Goal: Check status: Check status

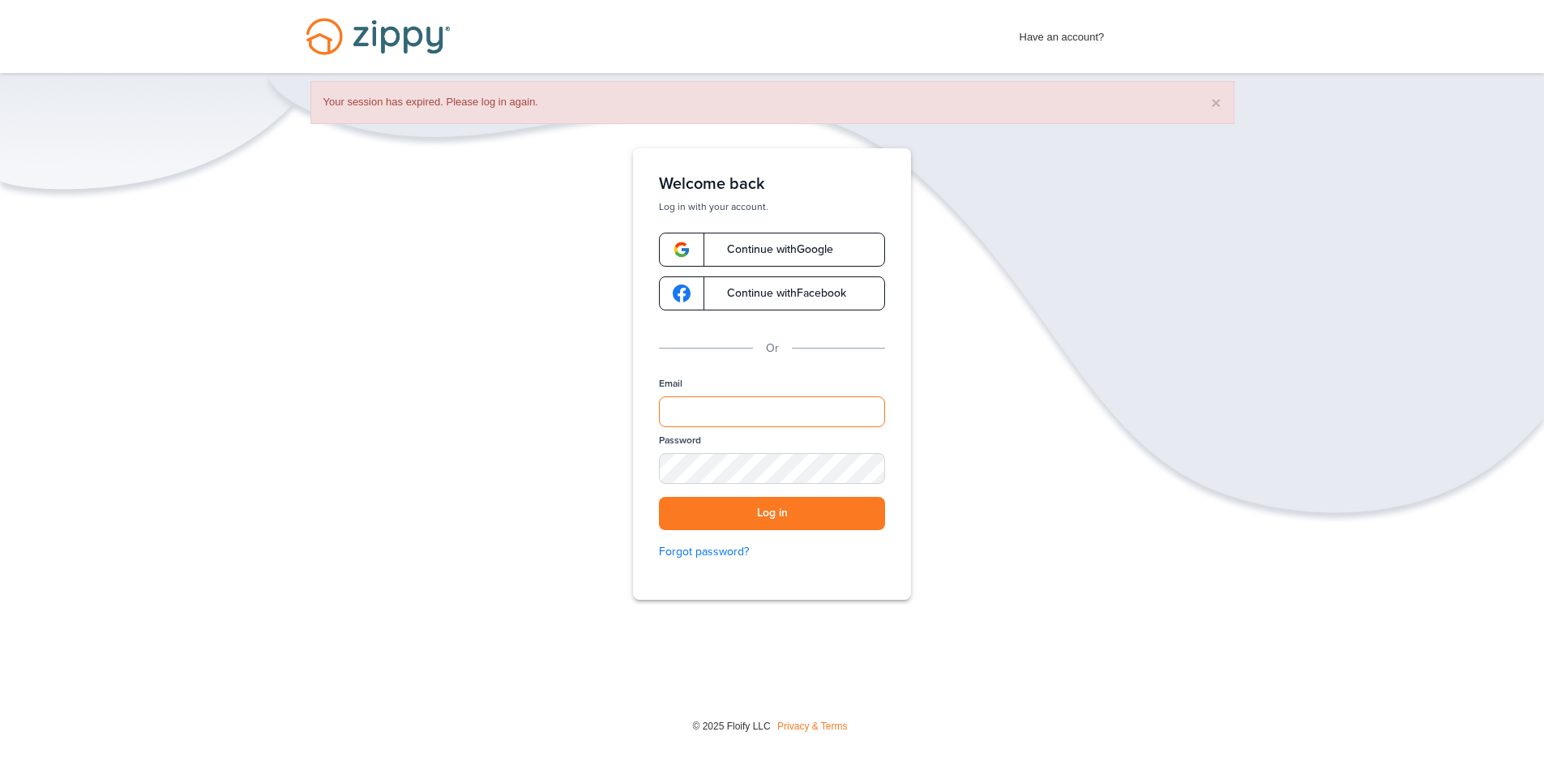
click at [725, 417] on input "Email" at bounding box center [772, 411] width 226 height 31
type input "**********"
click at [659, 497] on button "Log in" at bounding box center [772, 513] width 226 height 33
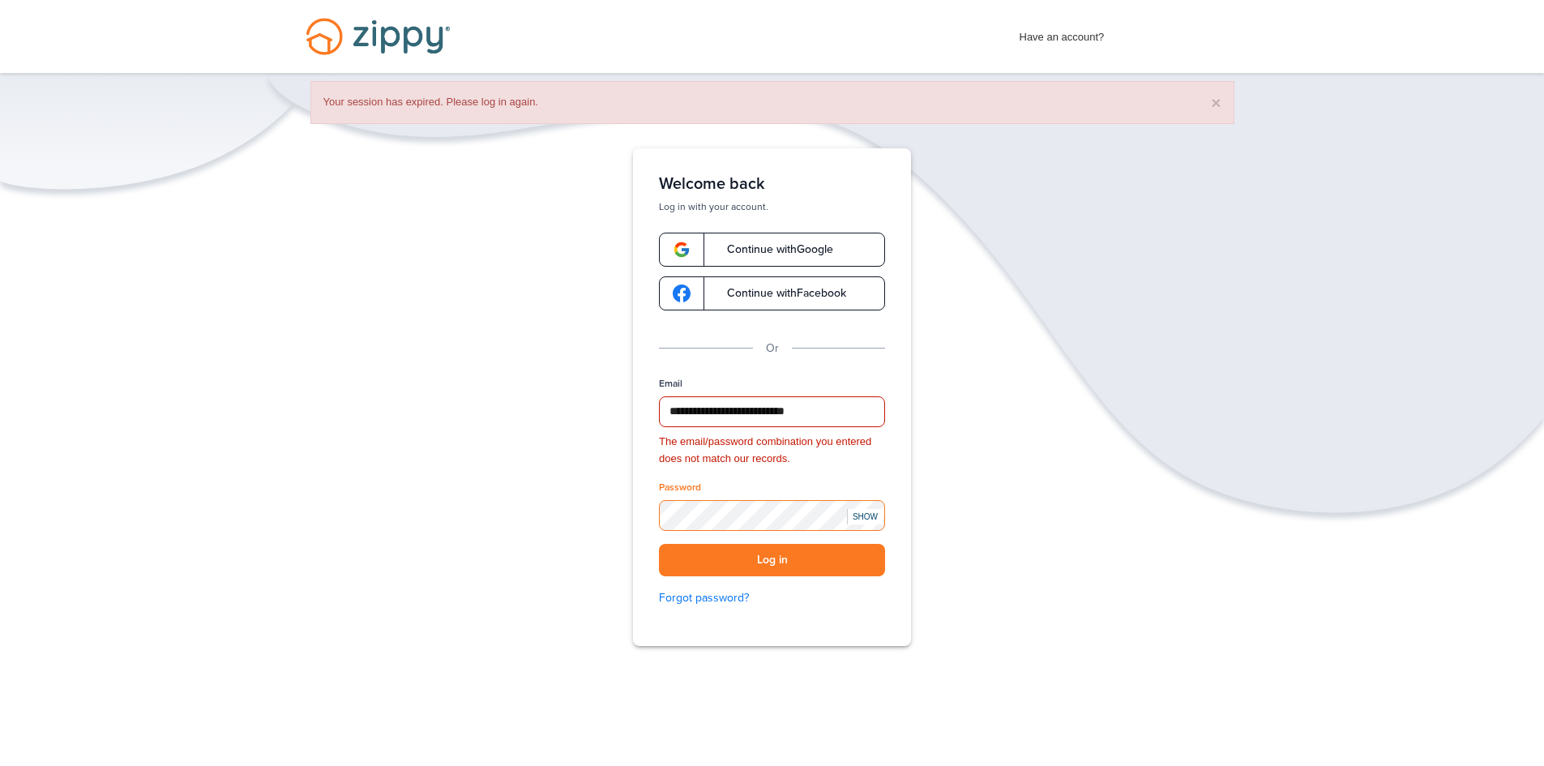
click at [659, 544] on button "Log in" at bounding box center [772, 560] width 226 height 33
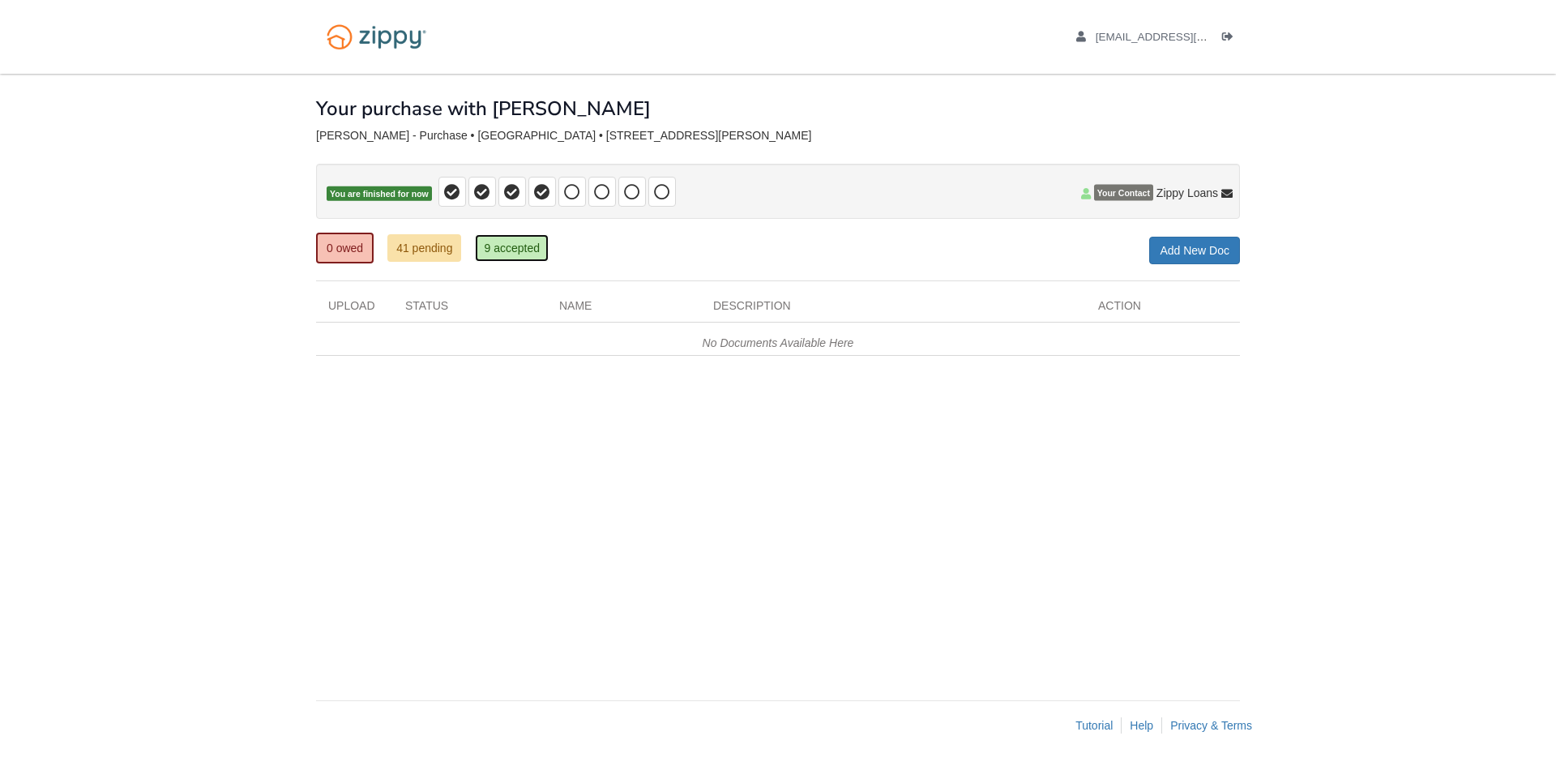
click at [521, 239] on link "9 accepted" at bounding box center [512, 248] width 74 height 28
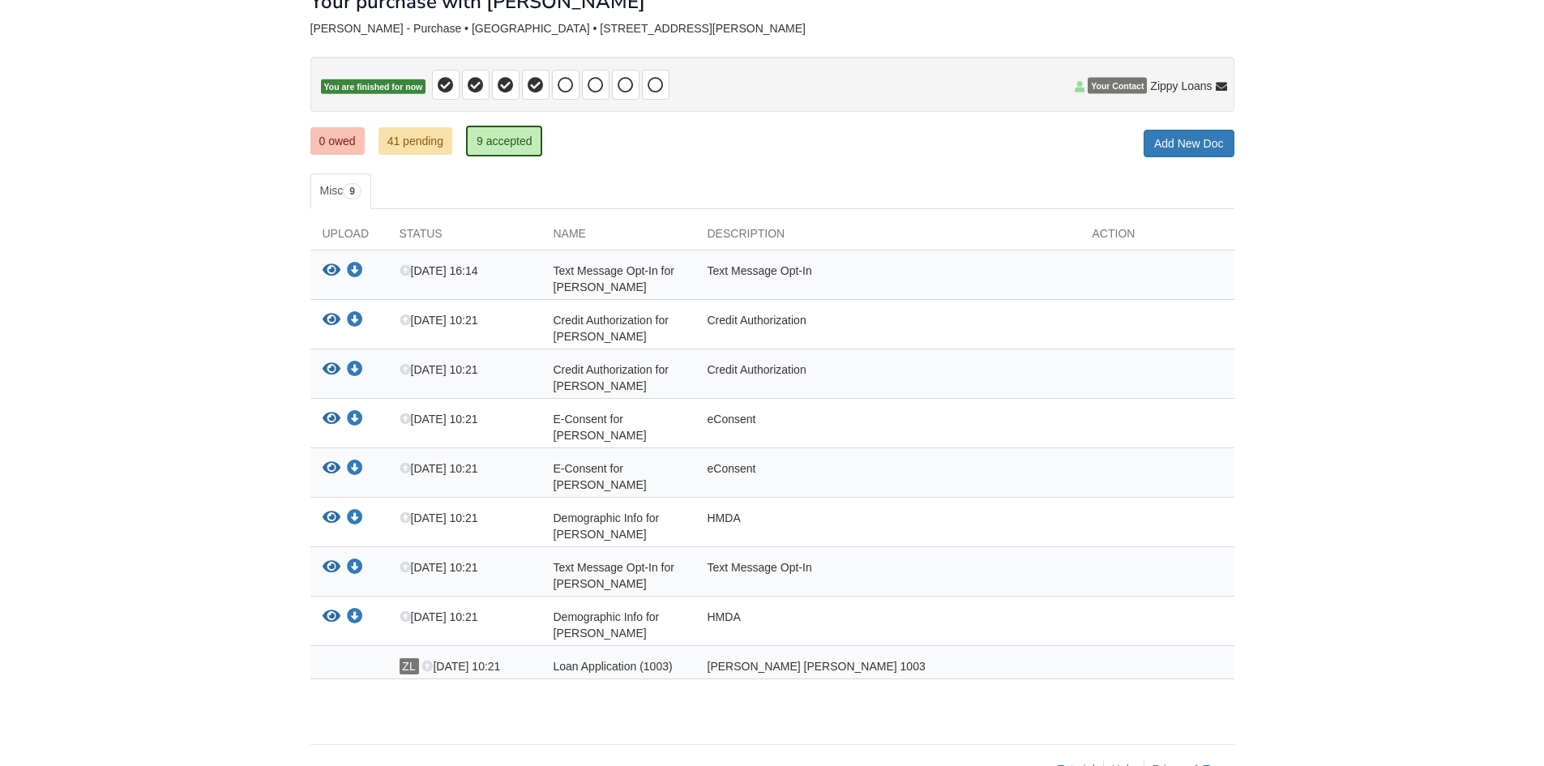
scroll to position [139, 0]
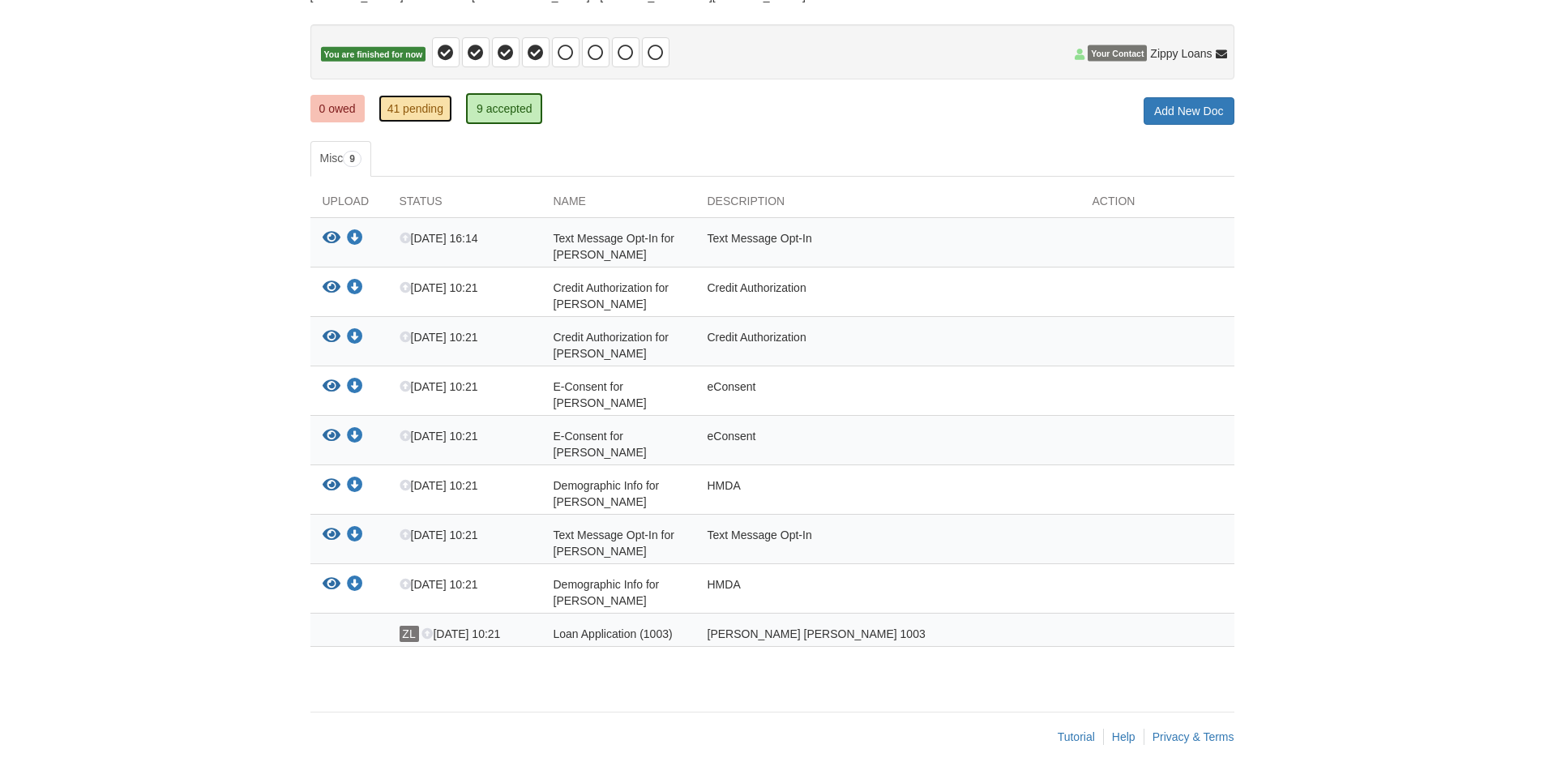
click at [437, 113] on link "41 pending" at bounding box center [416, 109] width 74 height 28
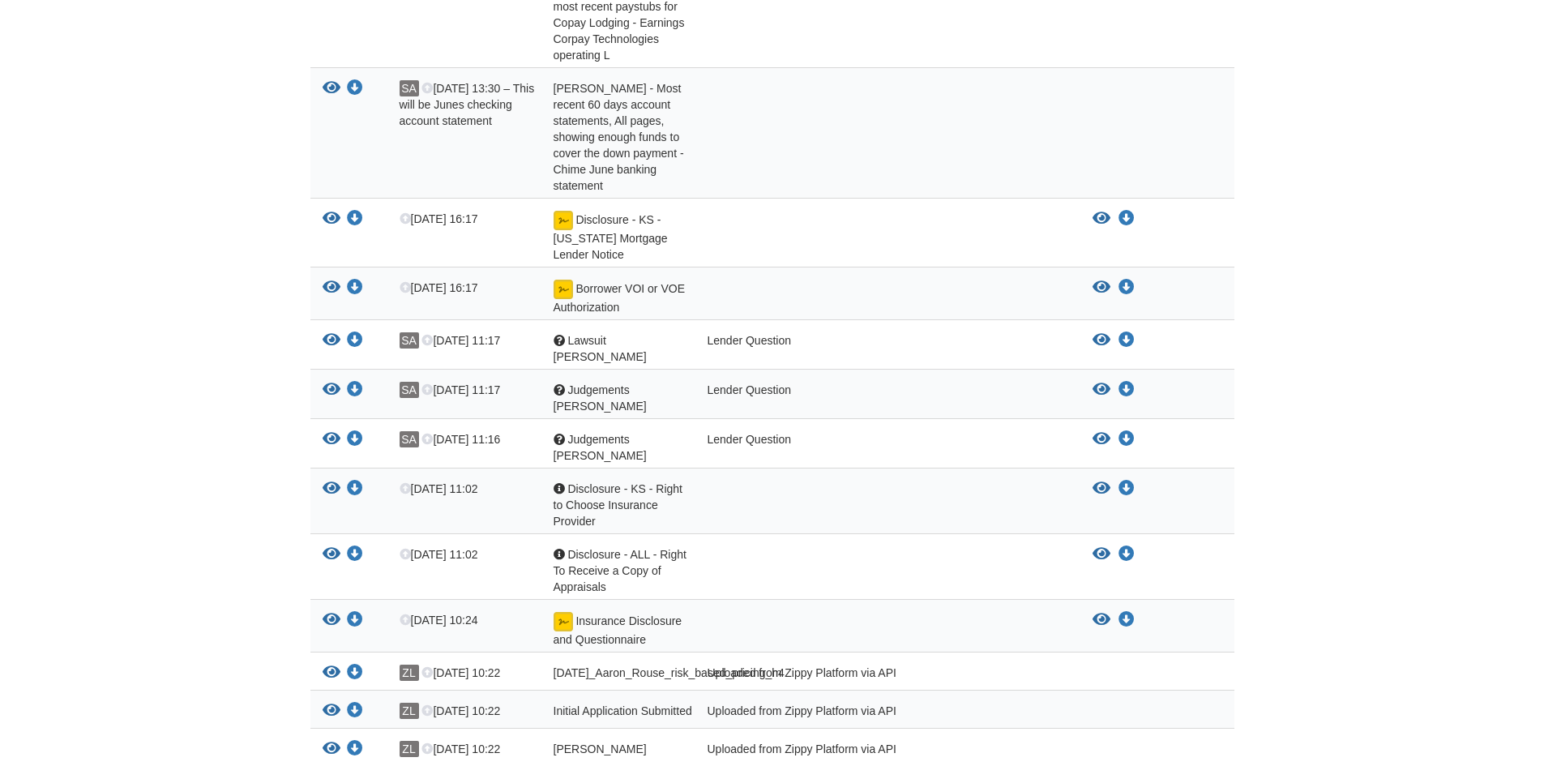
scroll to position [1459, 0]
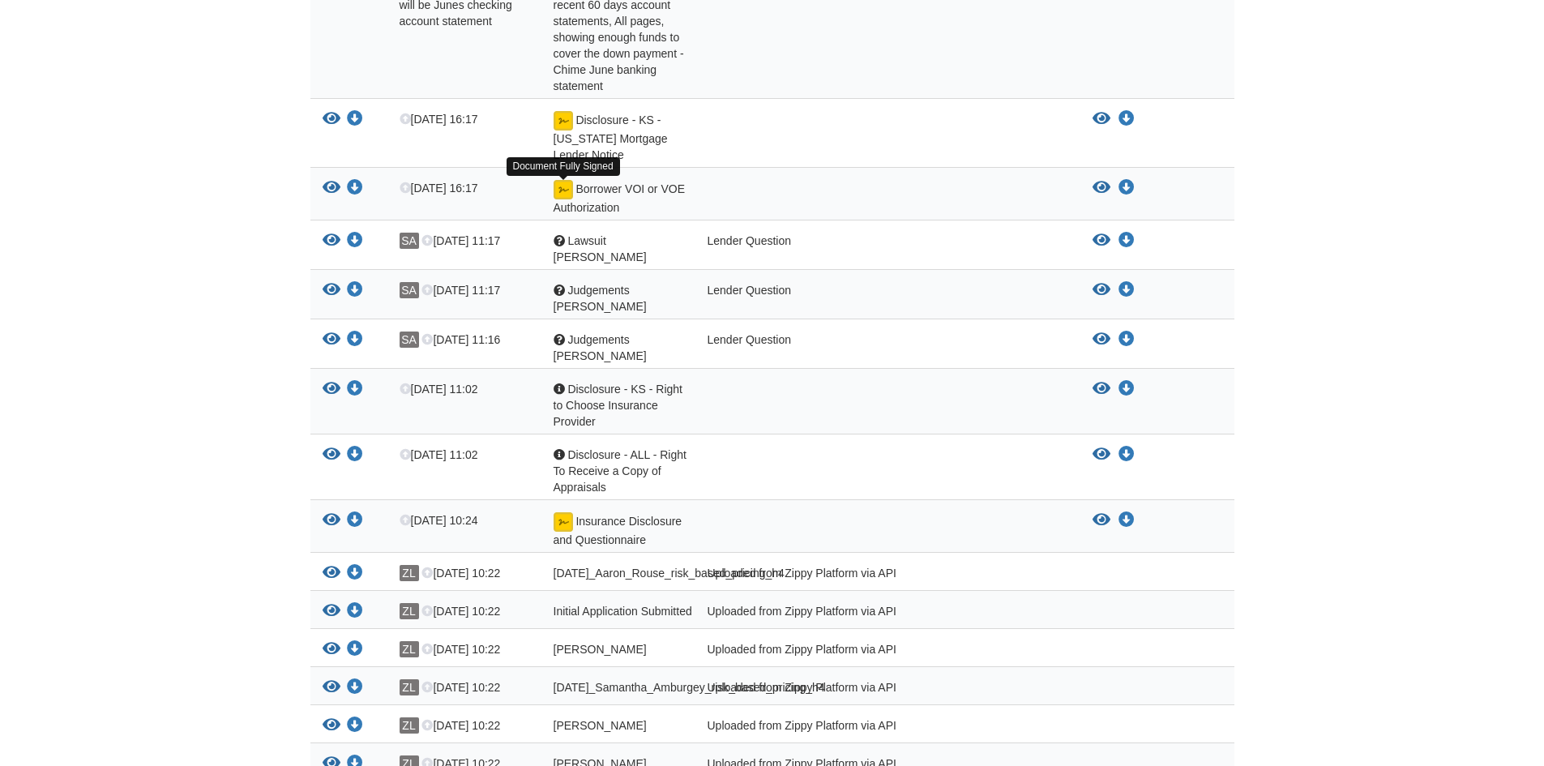
click at [557, 191] on img at bounding box center [563, 189] width 19 height 19
click at [330, 180] on icon "View Borrower VOI or VOE Authorization" at bounding box center [332, 188] width 18 height 16
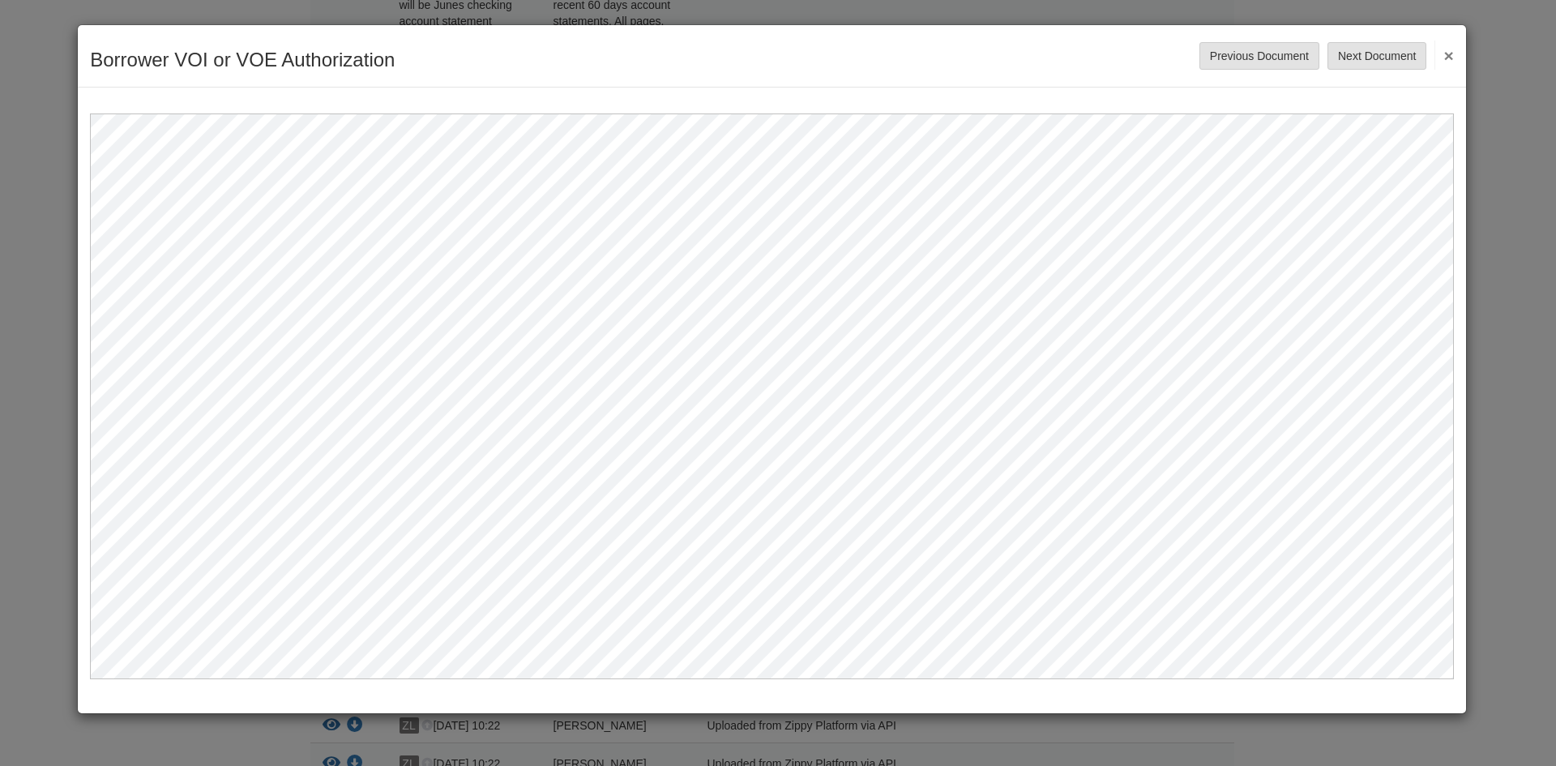
click at [1443, 58] on button "×" at bounding box center [1444, 55] width 19 height 29
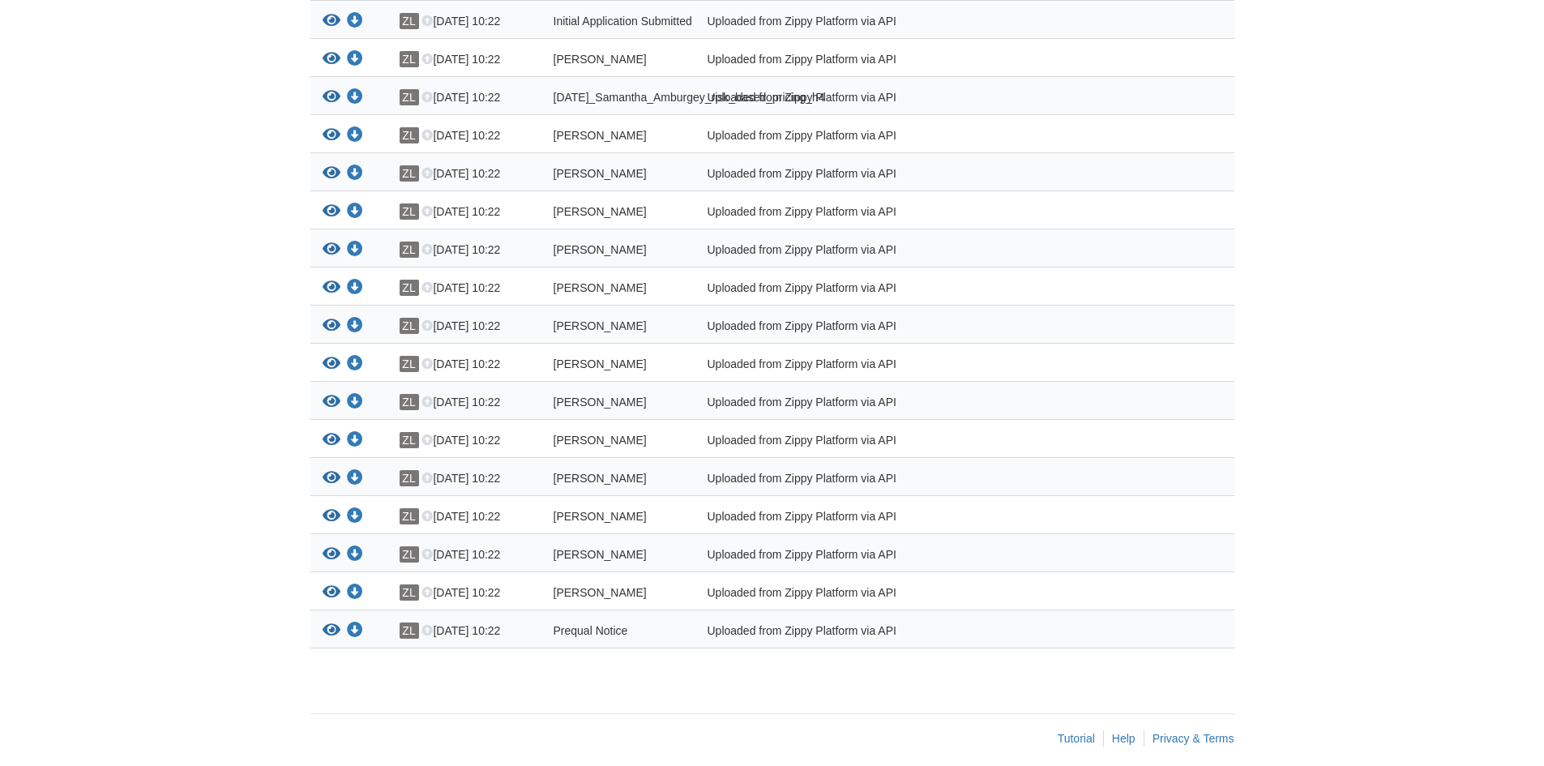
scroll to position [2051, 0]
click at [341, 621] on div "View your document Download your document" at bounding box center [348, 631] width 77 height 21
click at [336, 621] on icon "View Prequal Notice" at bounding box center [332, 629] width 18 height 16
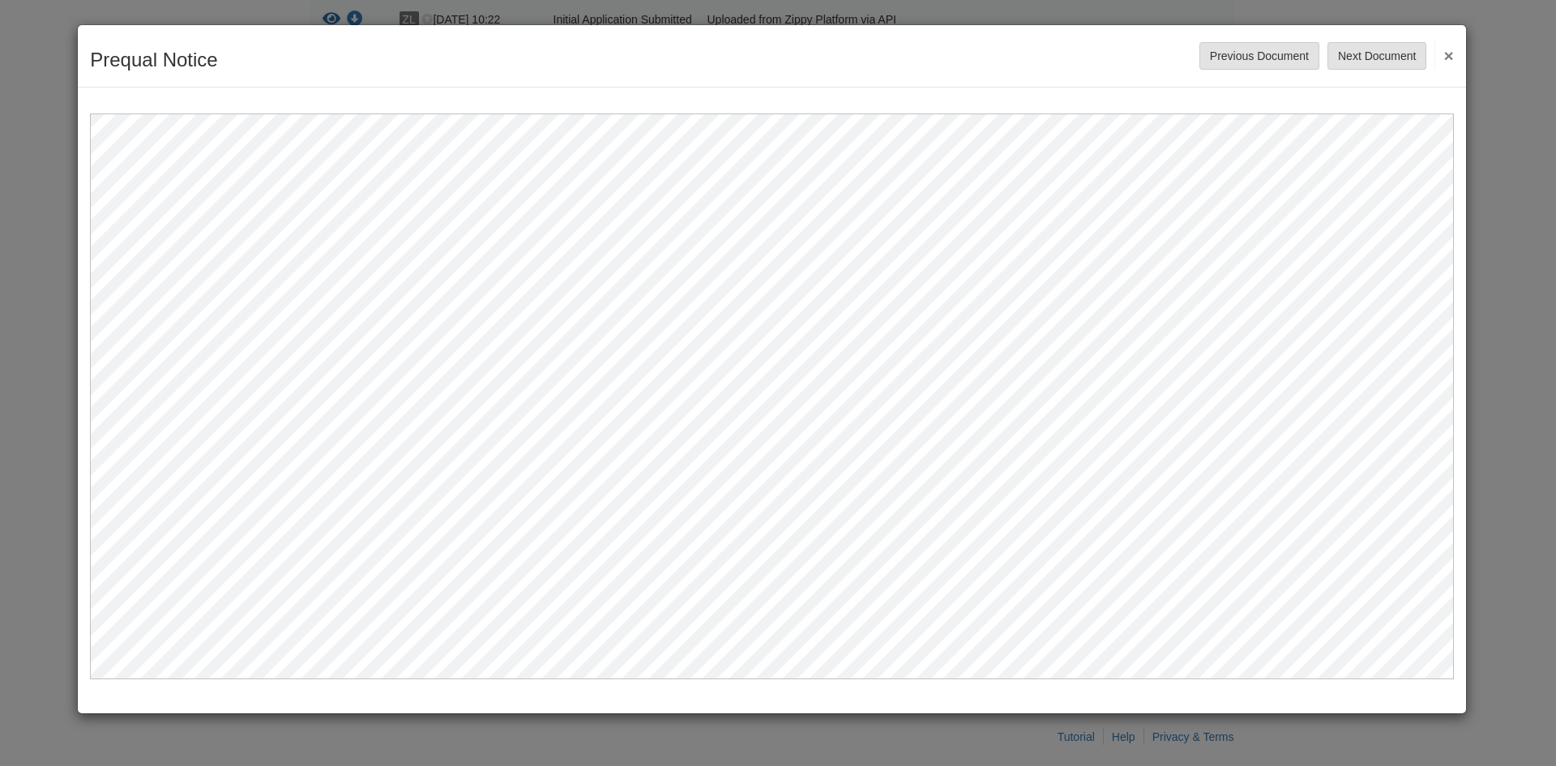
click at [1447, 55] on button "×" at bounding box center [1444, 55] width 19 height 29
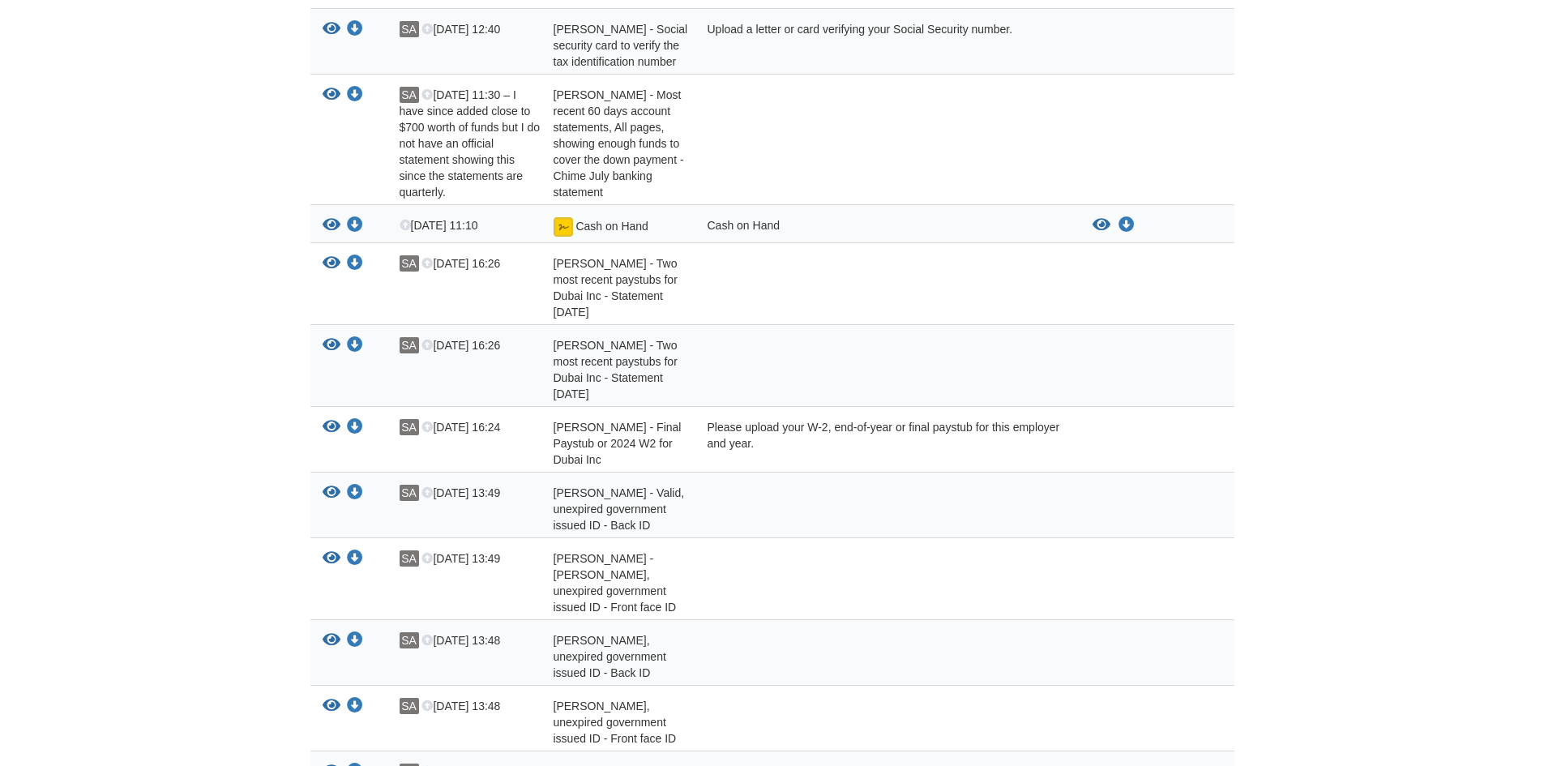
scroll to position [0, 0]
